Goal: Task Accomplishment & Management: Manage account settings

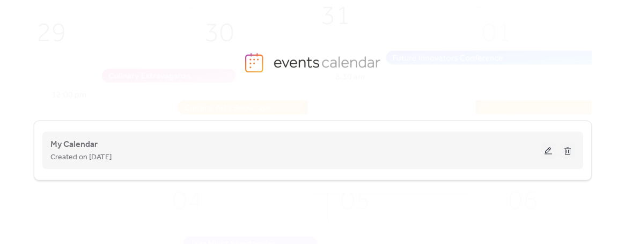
click at [324, 152] on div "Created on [DATE]" at bounding box center [295, 157] width 490 height 13
click at [546, 151] on button at bounding box center [548, 151] width 15 height 16
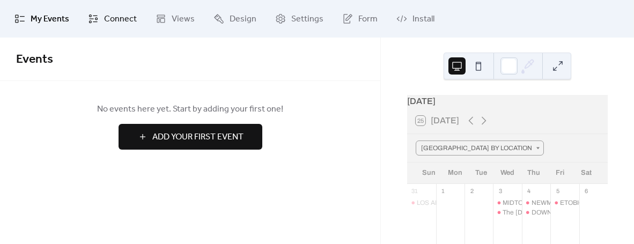
click at [105, 23] on span "Connect" at bounding box center [120, 19] width 33 height 13
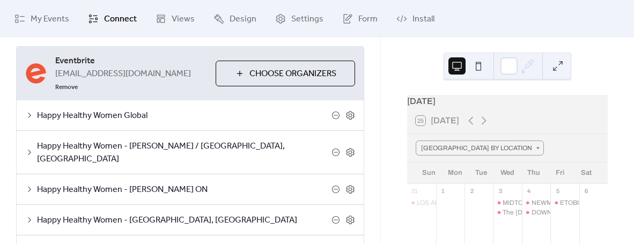
scroll to position [97, 0]
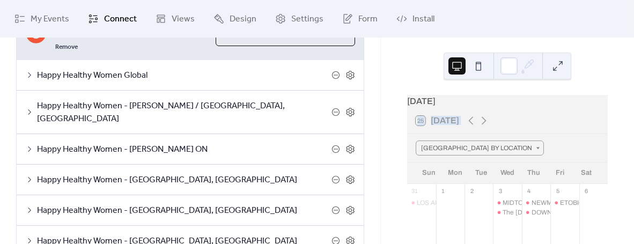
drag, startPoint x: 388, startPoint y: 129, endPoint x: 388, endPoint y: 143, distance: 13.9
click at [389, 144] on div "[DATE] 25 [DATE] BROWSE BY LOCATION Sun Mon Tue Wed Thu Fri Sat 31 [GEOGRAPHIC_…" at bounding box center [507, 141] width 253 height 207
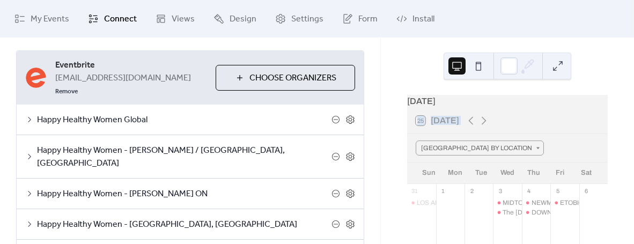
scroll to position [53, 0]
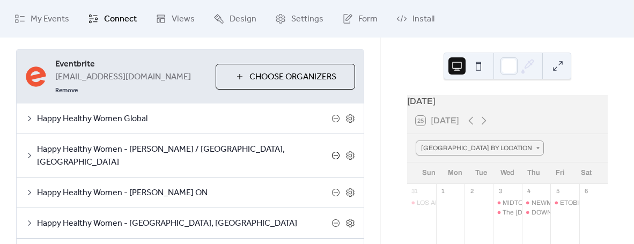
click at [333, 151] on icon at bounding box center [336, 155] width 9 height 9
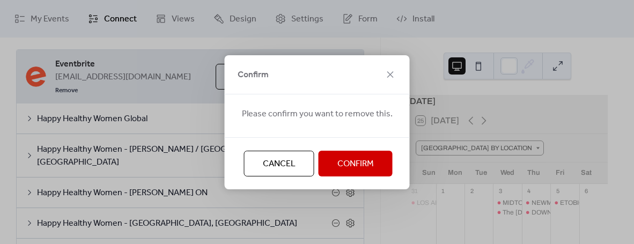
click at [345, 163] on span "Confirm" at bounding box center [355, 164] width 36 height 13
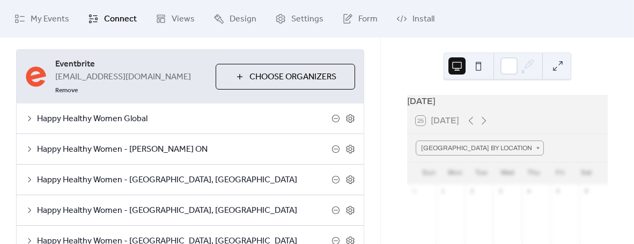
click at [318, 71] on span "Choose Organizers" at bounding box center [292, 77] width 87 height 13
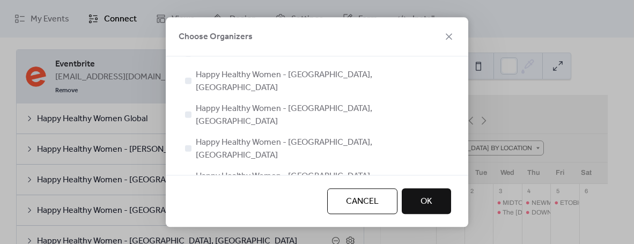
scroll to position [193, 0]
click at [189, 180] on div at bounding box center [188, 183] width 6 height 6
click at [438, 200] on button "OK" at bounding box center [426, 201] width 49 height 26
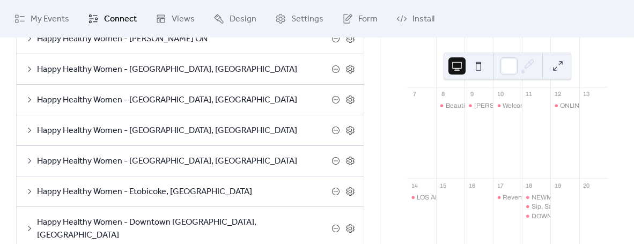
scroll to position [164, 0]
click at [175, 124] on span "Happy Healthy Women - [GEOGRAPHIC_DATA], [GEOGRAPHIC_DATA]" at bounding box center [184, 130] width 295 height 13
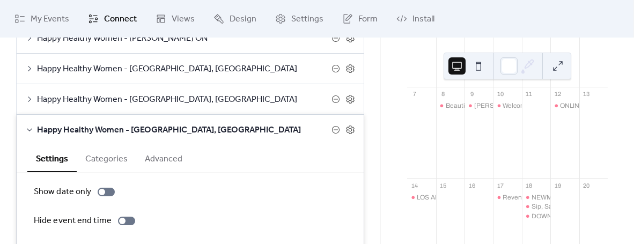
click at [119, 93] on span "Happy Healthy Women - [GEOGRAPHIC_DATA], [GEOGRAPHIC_DATA]" at bounding box center [184, 99] width 295 height 13
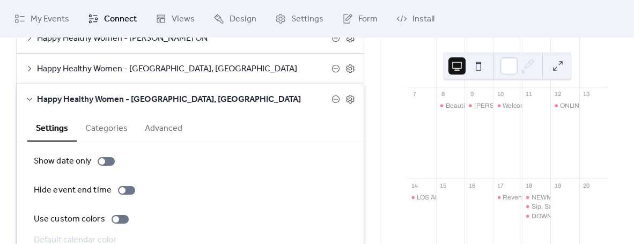
click at [106, 120] on button "Categories" at bounding box center [107, 127] width 60 height 26
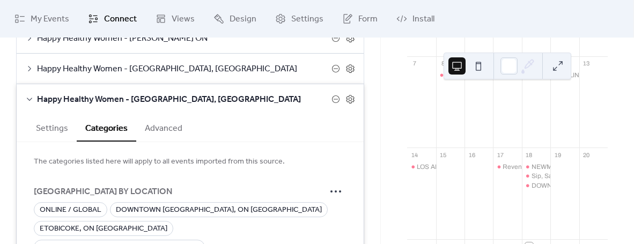
scroll to position [230, 0]
drag, startPoint x: 383, startPoint y: 108, endPoint x: 383, endPoint y: 120, distance: 11.8
click at [385, 122] on div "[DATE] 25 [DATE] BROWSE BY LOCATION Sun Mon Tue Wed Thu Fri Sat 31 [GEOGRAPHIC_…" at bounding box center [507, 141] width 253 height 207
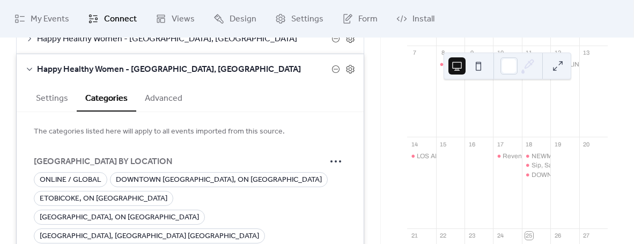
scroll to position [186, 0]
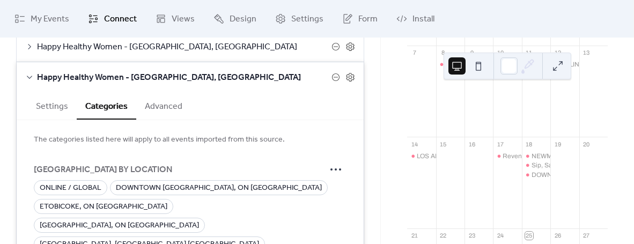
click at [47, 92] on button "Settings" at bounding box center [51, 105] width 49 height 26
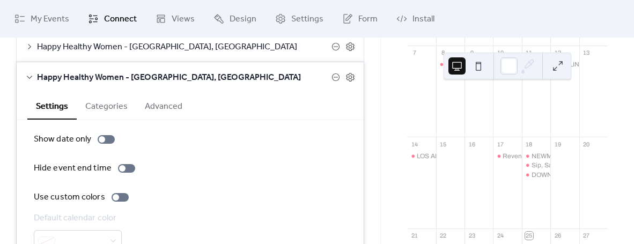
click at [103, 96] on button "Categories" at bounding box center [107, 105] width 60 height 26
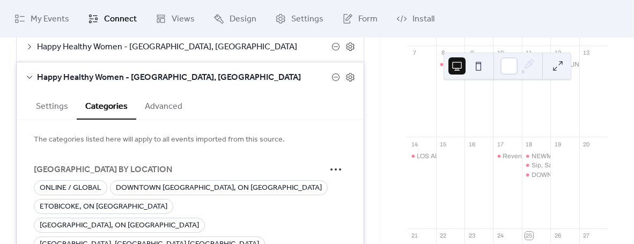
click at [24, 62] on div "Happy Healthy Women - [GEOGRAPHIC_DATA], [GEOGRAPHIC_DATA]" at bounding box center [190, 77] width 347 height 30
click at [32, 73] on icon at bounding box center [29, 77] width 9 height 9
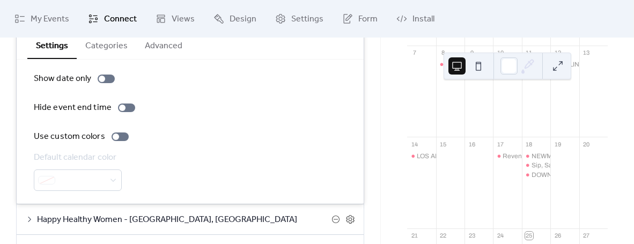
scroll to position [368, 0]
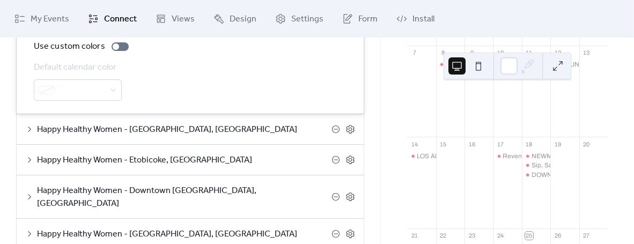
click at [214, 123] on span "Happy Healthy Women - [GEOGRAPHIC_DATA], [GEOGRAPHIC_DATA]" at bounding box center [184, 129] width 295 height 13
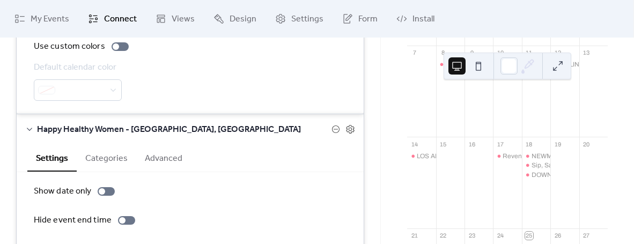
click at [102, 145] on button "Categories" at bounding box center [107, 157] width 60 height 26
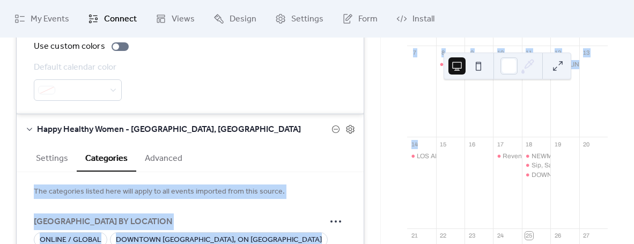
drag, startPoint x: 377, startPoint y: 143, endPoint x: 383, endPoint y: 159, distance: 17.8
click at [383, 159] on div "**********" at bounding box center [317, 122] width 634 height 244
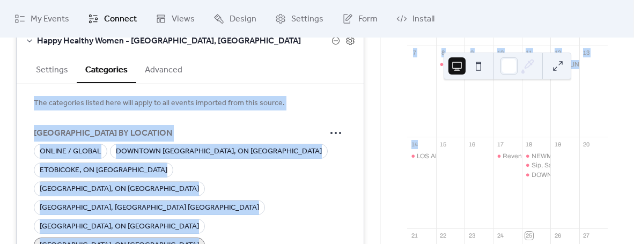
scroll to position [457, 0]
click at [398, 174] on div "[DATE] 25 [DATE] BROWSE BY LOCATION Sun Mon Tue Wed Thu Fri Sat 31 [GEOGRAPHIC_…" at bounding box center [507, 188] width 219 height 647
click at [398, 165] on div "[DATE] 25 [DATE] BROWSE BY LOCATION Sun Mon Tue Wed Thu Fri Sat 31 [GEOGRAPHIC_…" at bounding box center [507, 141] width 253 height 207
click at [381, 165] on div "[DATE] 25 [DATE] BROWSE BY LOCATION Sun Mon Tue Wed Thu Fri Sat 31 [GEOGRAPHIC_…" at bounding box center [507, 141] width 253 height 207
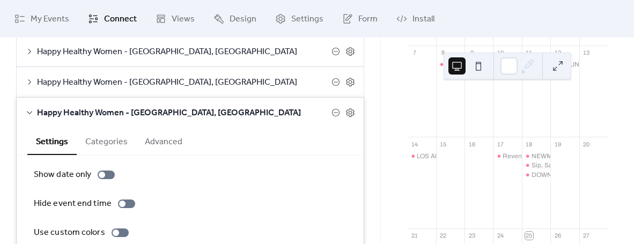
scroll to position [172, 0]
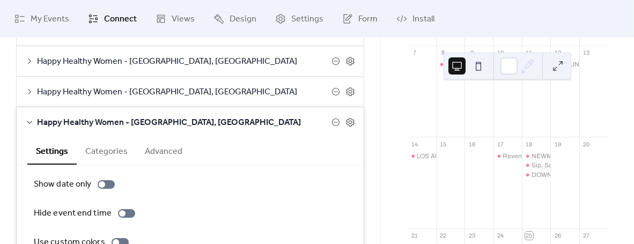
click at [118, 86] on span "Happy Healthy Women - [GEOGRAPHIC_DATA], [GEOGRAPHIC_DATA]" at bounding box center [184, 92] width 295 height 13
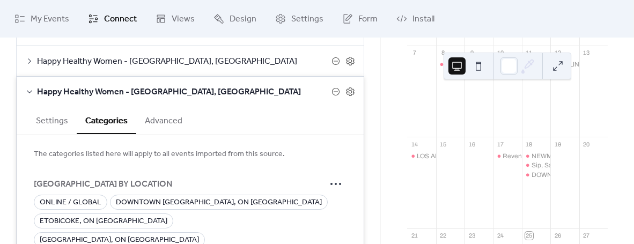
click at [332, 88] on icon at bounding box center [336, 92] width 8 height 8
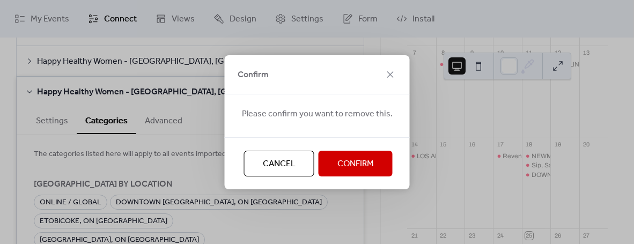
drag, startPoint x: 273, startPoint y: 158, endPoint x: 261, endPoint y: 160, distance: 11.4
click at [273, 158] on span "Cancel" at bounding box center [279, 164] width 33 height 13
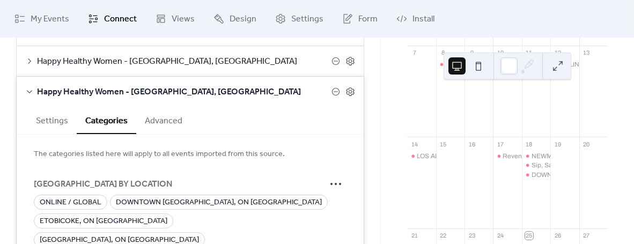
click at [29, 87] on icon at bounding box center [29, 91] width 9 height 9
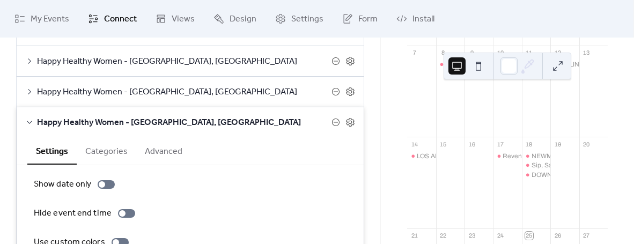
click at [114, 137] on button "Categories" at bounding box center [107, 150] width 60 height 26
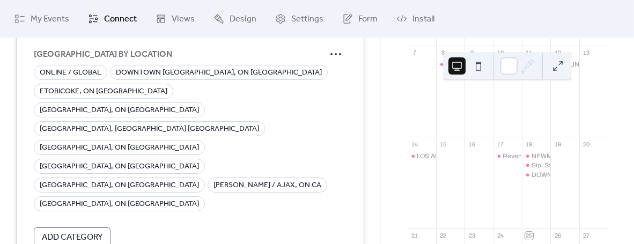
scroll to position [326, 0]
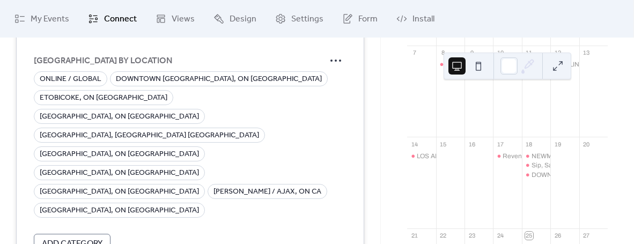
click at [86, 238] on span "Add Category" at bounding box center [72, 244] width 61 height 13
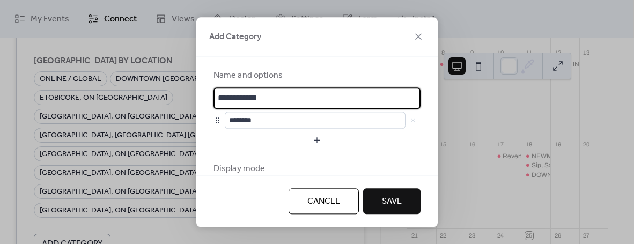
drag, startPoint x: 280, startPoint y: 100, endPoint x: 150, endPoint y: 87, distance: 130.5
click at [150, 87] on div "**********" at bounding box center [317, 122] width 634 height 244
type input "**********"
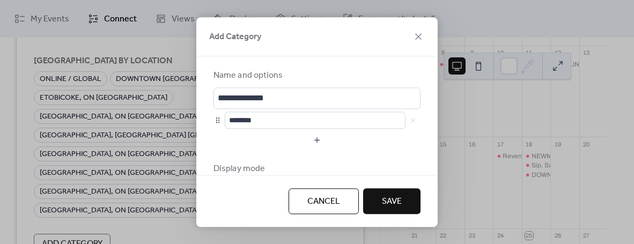
click at [398, 201] on span "Save" at bounding box center [392, 201] width 20 height 13
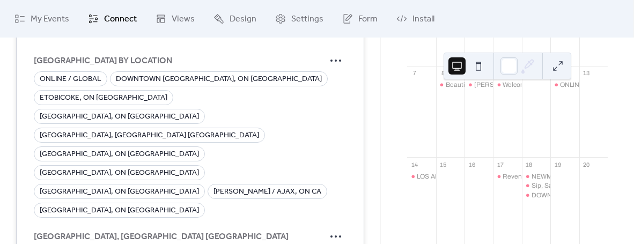
scroll to position [250, 0]
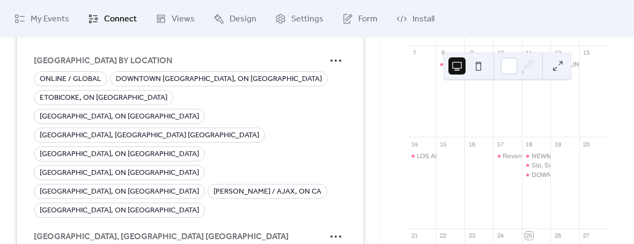
click at [321, 231] on span "[GEOGRAPHIC_DATA], [GEOGRAPHIC_DATA] [GEOGRAPHIC_DATA]" at bounding box center [179, 237] width 291 height 13
click at [329, 228] on icon at bounding box center [335, 236] width 17 height 17
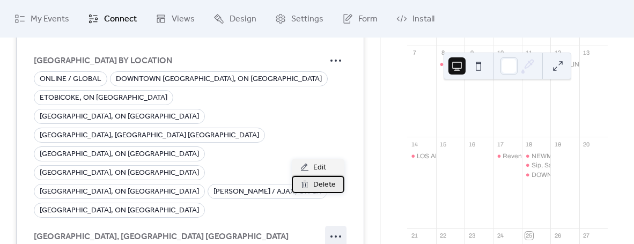
click at [324, 185] on span "Delete" at bounding box center [324, 185] width 23 height 13
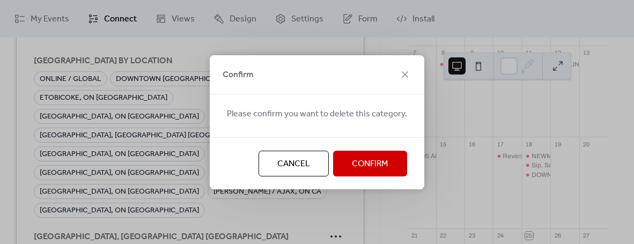
click at [360, 163] on span "Confirm" at bounding box center [370, 164] width 36 height 13
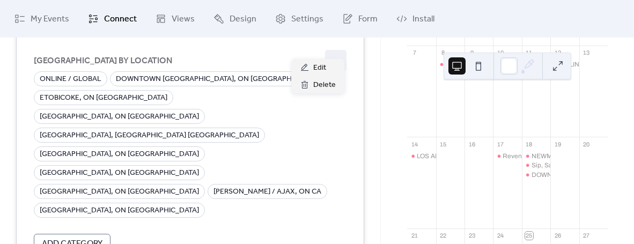
click at [334, 52] on icon at bounding box center [335, 60] width 17 height 17
click at [323, 70] on span "Edit" at bounding box center [319, 68] width 13 height 13
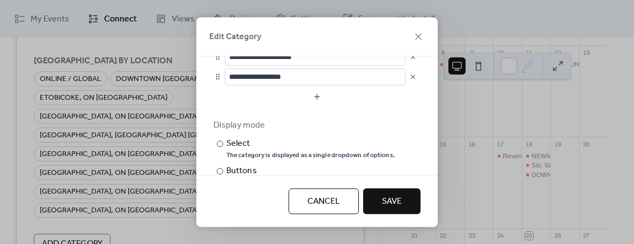
scroll to position [222, 0]
click at [314, 92] on button "button" at bounding box center [317, 96] width 207 height 17
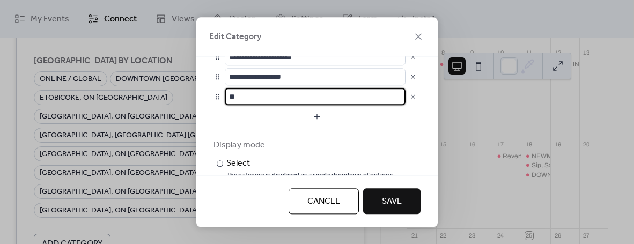
type input "*"
type input "**********"
click at [377, 196] on button "Save" at bounding box center [391, 201] width 57 height 26
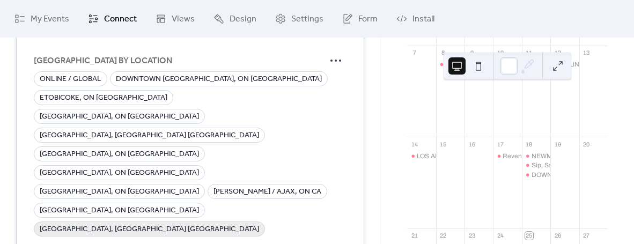
click at [181, 223] on span "[GEOGRAPHIC_DATA], [GEOGRAPHIC_DATA] [GEOGRAPHIC_DATA]" at bounding box center [149, 229] width 219 height 13
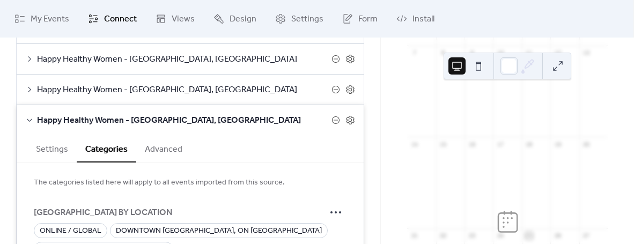
scroll to position [180, 0]
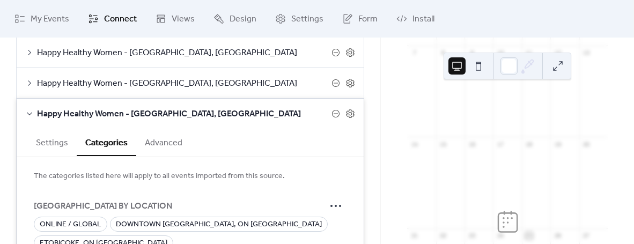
click at [29, 109] on icon at bounding box center [29, 113] width 9 height 9
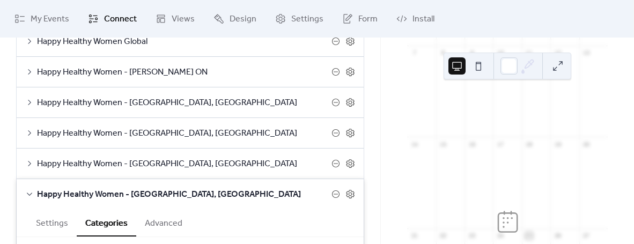
scroll to position [119, 0]
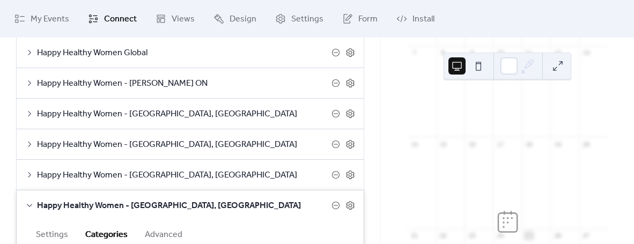
click at [29, 109] on icon at bounding box center [29, 113] width 9 height 9
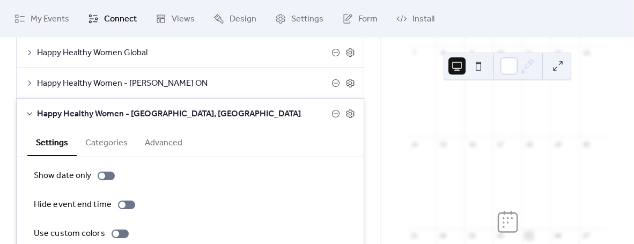
click at [105, 129] on button "Categories" at bounding box center [107, 142] width 60 height 26
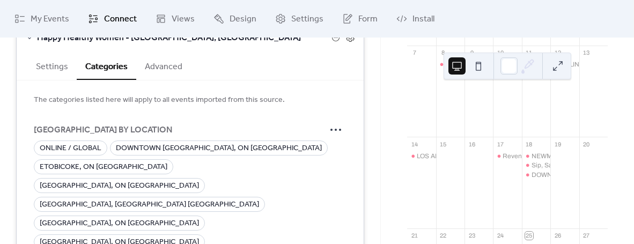
scroll to position [208, 0]
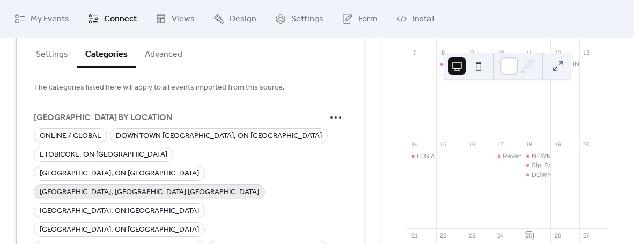
click at [160, 186] on span "[GEOGRAPHIC_DATA], [GEOGRAPHIC_DATA] [GEOGRAPHIC_DATA]" at bounding box center [149, 192] width 219 height 13
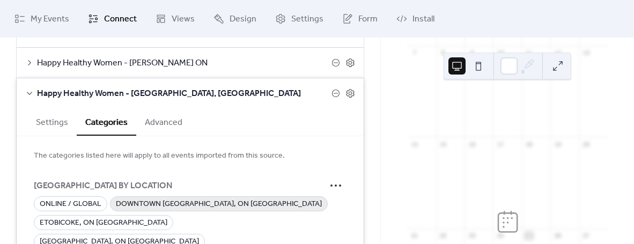
scroll to position [138, 0]
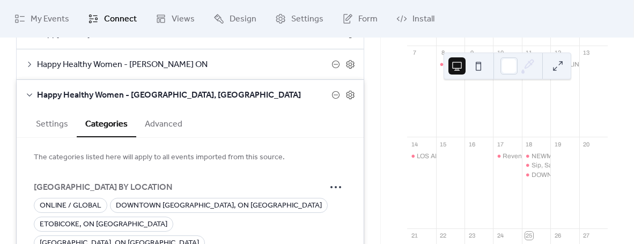
click at [28, 93] on icon at bounding box center [29, 94] width 5 height 3
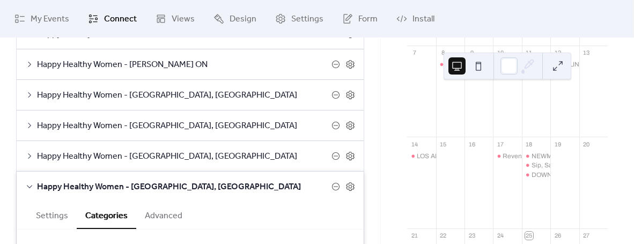
click at [27, 60] on icon at bounding box center [29, 64] width 9 height 9
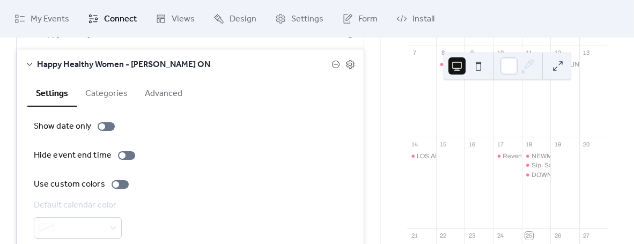
drag, startPoint x: 110, startPoint y: 73, endPoint x: 133, endPoint y: 75, distance: 23.2
click at [110, 79] on button "Categories" at bounding box center [107, 92] width 60 height 26
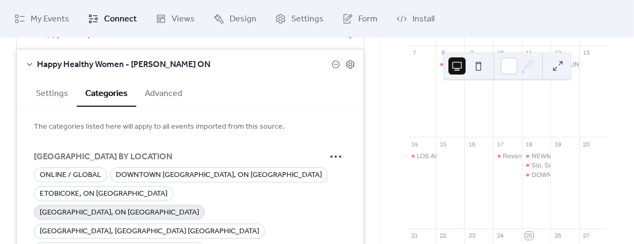
click at [77, 207] on span "[GEOGRAPHIC_DATA], ON [GEOGRAPHIC_DATA]" at bounding box center [119, 213] width 159 height 13
click at [27, 60] on icon at bounding box center [29, 64] width 9 height 9
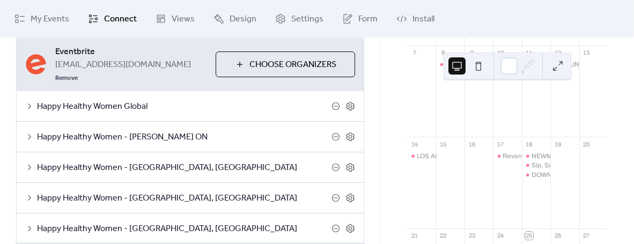
scroll to position [71, 0]
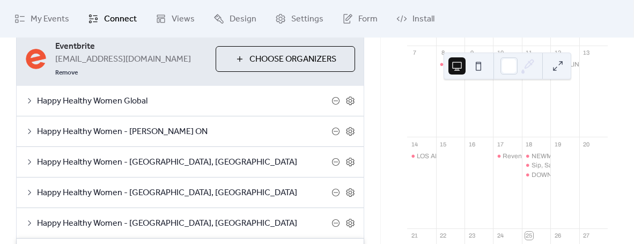
click at [28, 97] on icon at bounding box center [29, 101] width 9 height 9
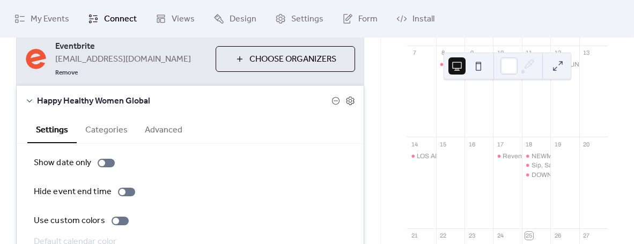
click at [112, 117] on button "Categories" at bounding box center [107, 129] width 60 height 26
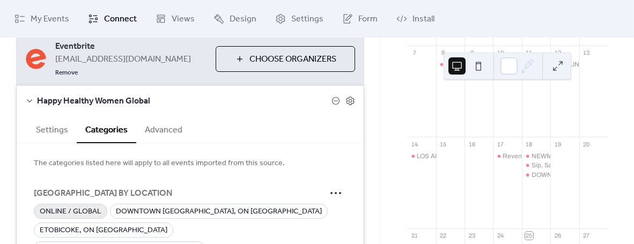
click at [55, 205] on span "ONLINE / GLOBAL" at bounding box center [71, 211] width 62 height 13
click at [31, 97] on icon at bounding box center [29, 101] width 9 height 9
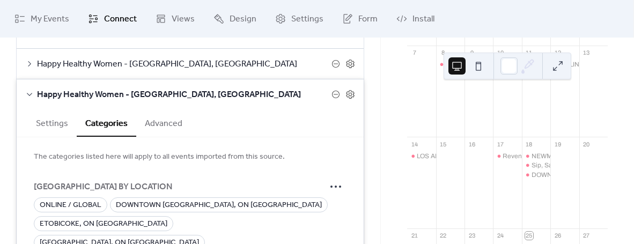
scroll to position [226, 0]
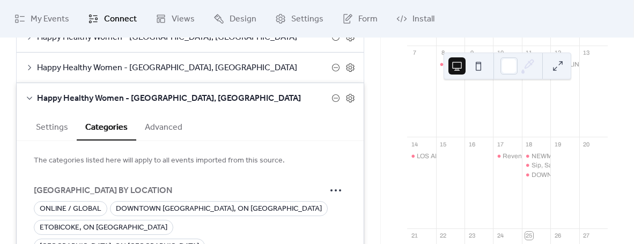
click at [38, 92] on span "Happy Healthy Women - [GEOGRAPHIC_DATA], [GEOGRAPHIC_DATA]" at bounding box center [184, 98] width 295 height 13
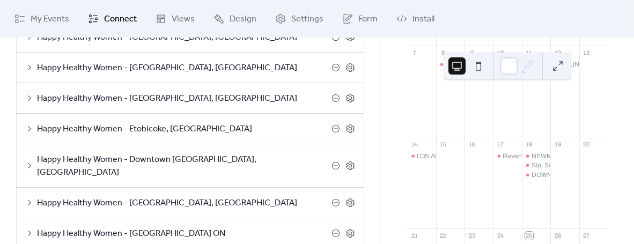
click at [28, 124] on icon at bounding box center [29, 128] width 9 height 9
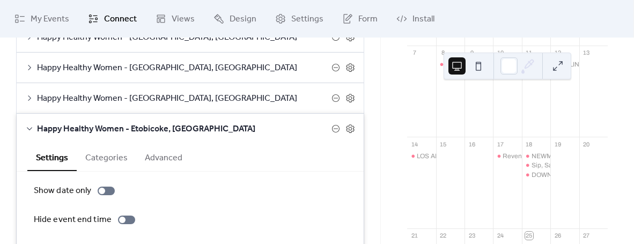
click at [105, 144] on button "Categories" at bounding box center [107, 157] width 60 height 26
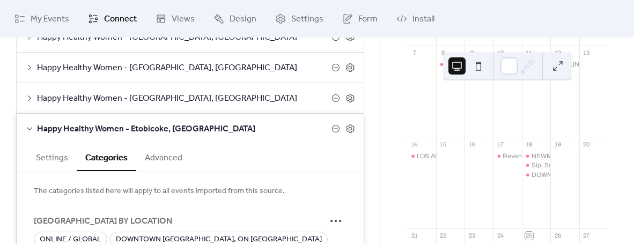
click at [31, 124] on icon at bounding box center [29, 128] width 9 height 9
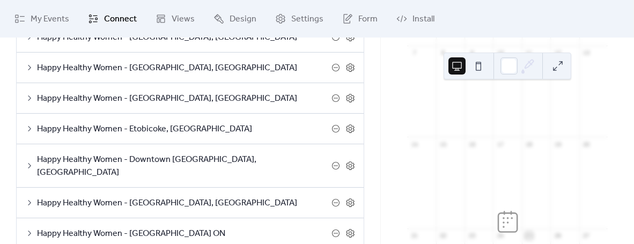
click at [139, 153] on span "Happy Healthy Women - Downtown [GEOGRAPHIC_DATA], [GEOGRAPHIC_DATA]" at bounding box center [184, 166] width 295 height 26
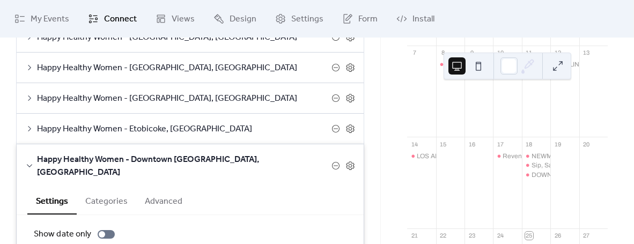
click at [104, 187] on button "Categories" at bounding box center [107, 200] width 60 height 26
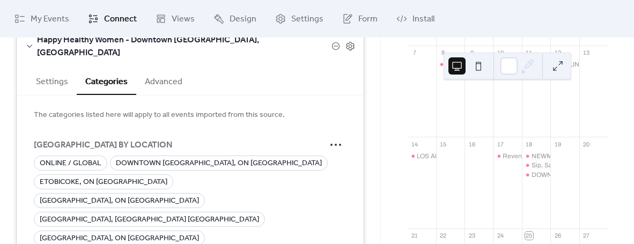
scroll to position [351, 0]
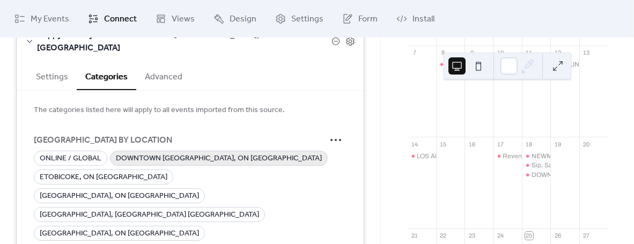
click at [165, 152] on span "DOWNTOWN [GEOGRAPHIC_DATA], ON [GEOGRAPHIC_DATA]" at bounding box center [219, 158] width 206 height 13
click at [330, 131] on icon at bounding box center [335, 139] width 17 height 17
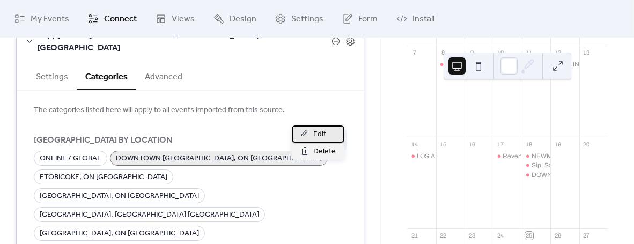
click at [321, 134] on span "Edit" at bounding box center [319, 134] width 13 height 13
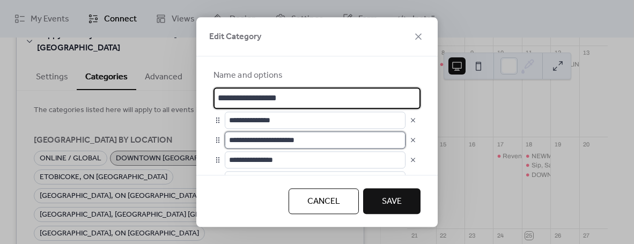
click at [304, 139] on input "**********" at bounding box center [315, 139] width 181 height 17
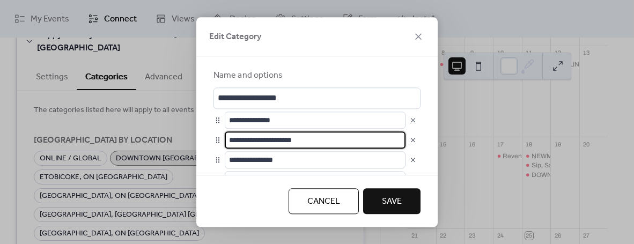
type input "**********"
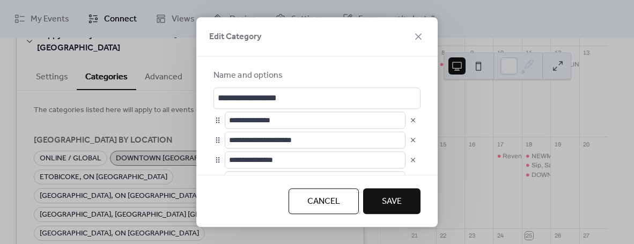
click at [406, 200] on button "Save" at bounding box center [391, 201] width 57 height 26
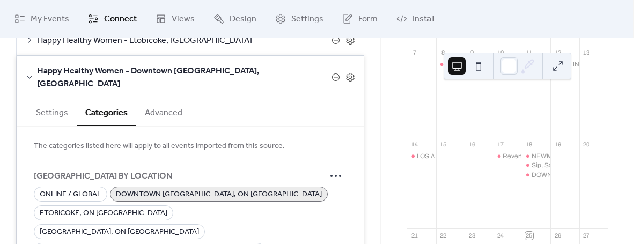
scroll to position [315, 0]
click at [24, 55] on div "Happy Healthy Women - Downtown [GEOGRAPHIC_DATA], [GEOGRAPHIC_DATA]" at bounding box center [190, 76] width 347 height 43
click at [27, 72] on icon at bounding box center [29, 76] width 9 height 9
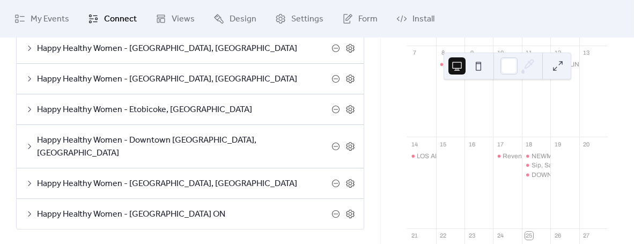
click at [209, 178] on span "Happy Healthy Women - [GEOGRAPHIC_DATA], [GEOGRAPHIC_DATA]" at bounding box center [184, 184] width 295 height 13
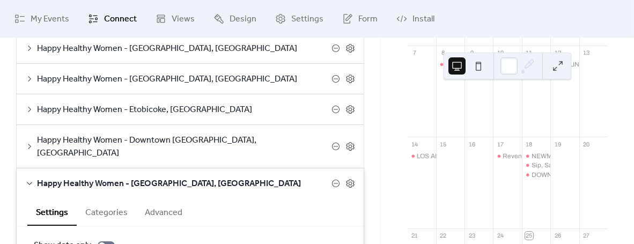
scroll to position [315, 0]
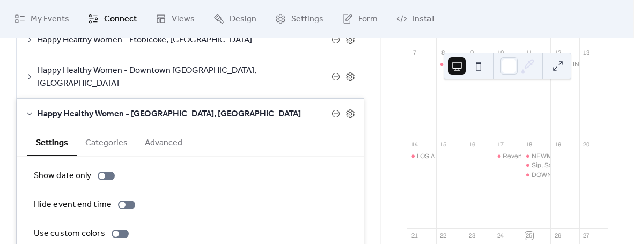
click at [106, 129] on button "Categories" at bounding box center [107, 142] width 60 height 26
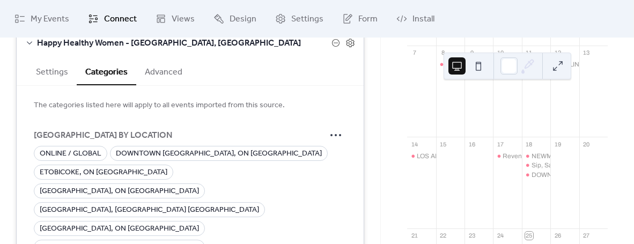
scroll to position [320, 0]
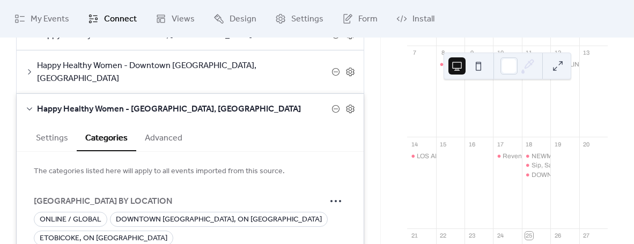
click at [28, 105] on icon at bounding box center [29, 109] width 9 height 9
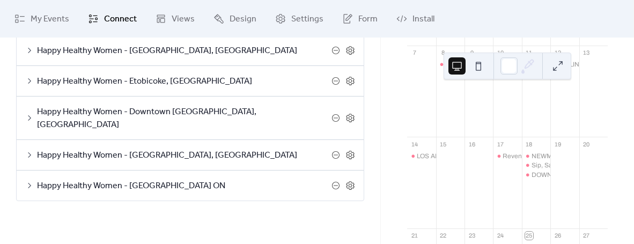
scroll to position [246, 0]
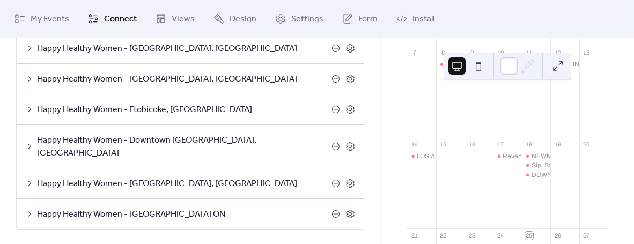
click at [29, 210] on icon at bounding box center [29, 214] width 9 height 9
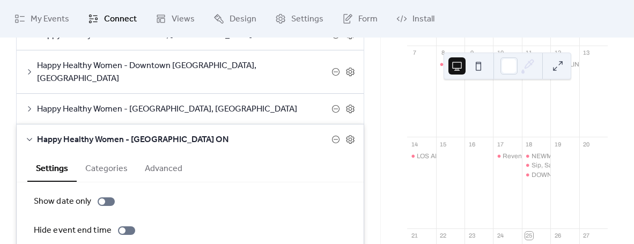
click at [106, 155] on button "Categories" at bounding box center [107, 168] width 60 height 26
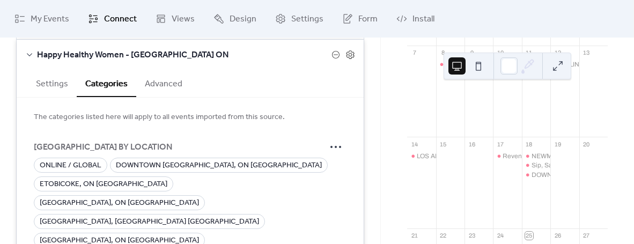
scroll to position [407, 0]
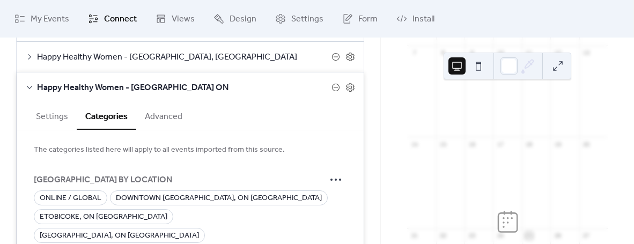
scroll to position [362, 0]
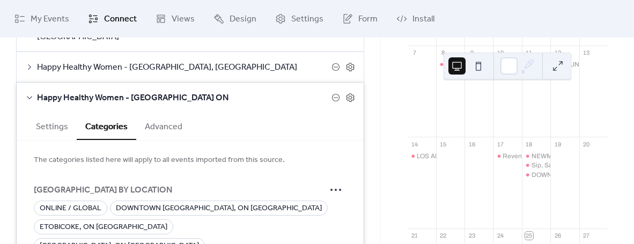
click at [29, 93] on icon at bounding box center [29, 97] width 9 height 9
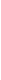
scroll to position [0, 0]
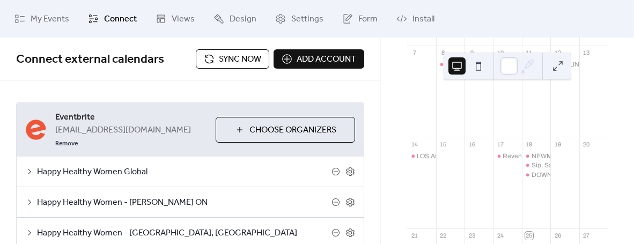
click at [234, 65] on span "Sync now" at bounding box center [240, 59] width 42 height 13
